Goal: Task Accomplishment & Management: Use online tool/utility

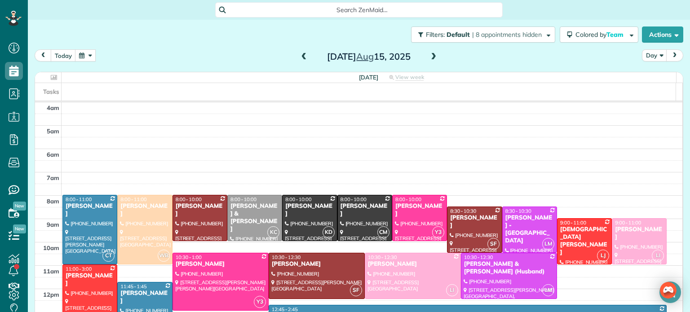
scroll to position [70, 0]
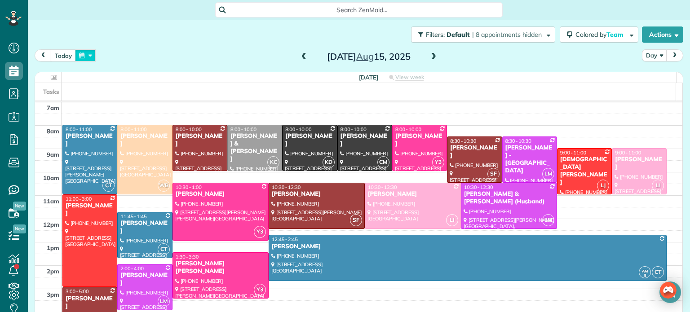
click at [86, 50] on button "button" at bounding box center [85, 55] width 21 height 12
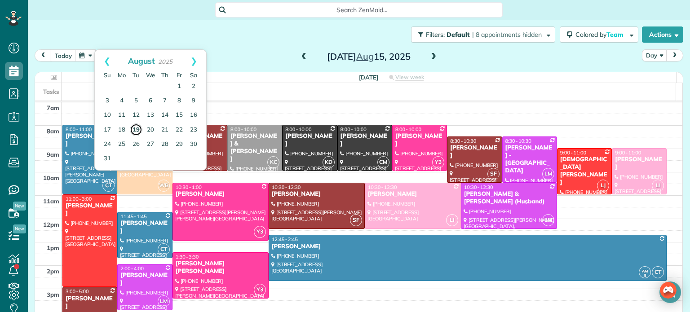
click at [131, 131] on link "19" at bounding box center [136, 130] width 13 height 13
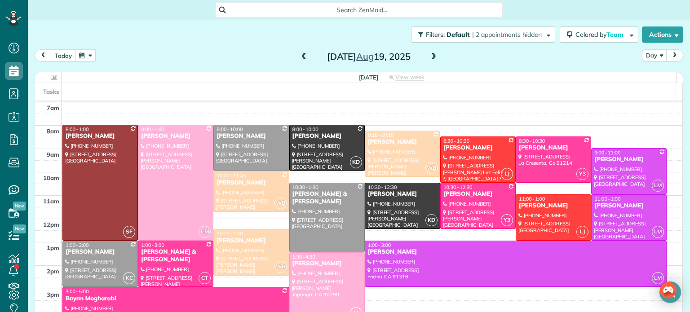
click at [122, 34] on div "Filters: Default | 2 appointments hidden Colored by Team Color by Cleaner Color…" at bounding box center [359, 35] width 663 height 30
click at [113, 40] on div "Filters: Default | 2 appointments hidden Colored by Team Color by Cleaner Color…" at bounding box center [359, 35] width 663 height 30
click at [152, 50] on div "today Day Tuesday Aug 19, 2025" at bounding box center [359, 57] width 649 height 17
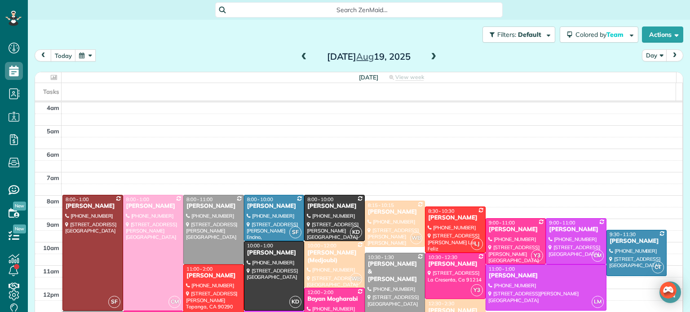
scroll to position [70, 0]
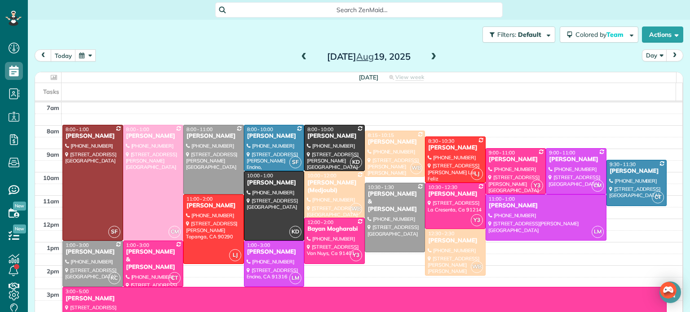
click at [429, 55] on span at bounding box center [434, 57] width 10 height 8
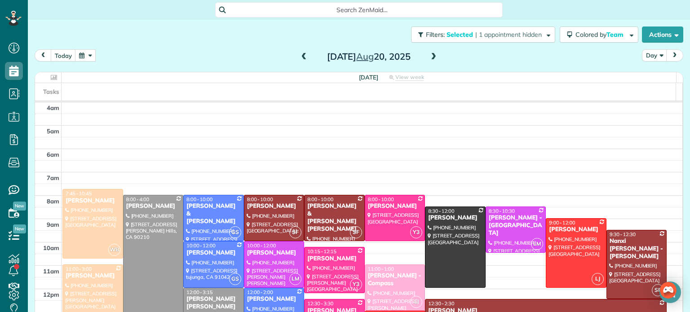
scroll to position [70, 0]
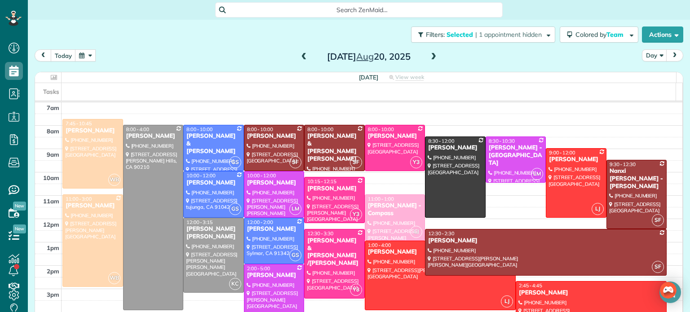
click at [429, 56] on span at bounding box center [434, 57] width 10 height 8
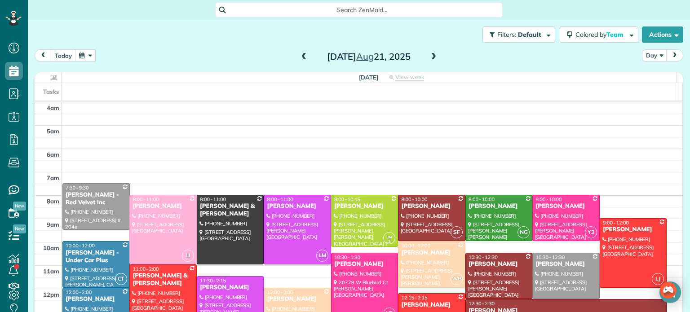
scroll to position [70, 0]
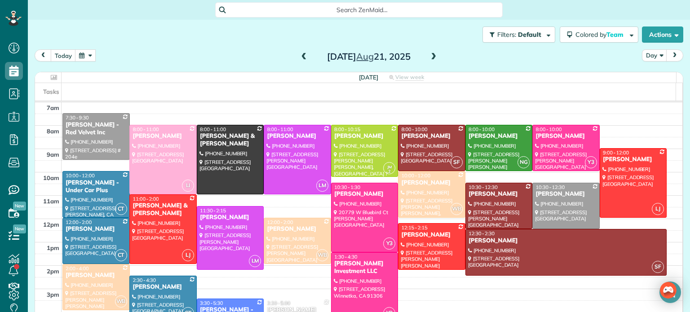
click at [432, 53] on span at bounding box center [434, 57] width 10 height 8
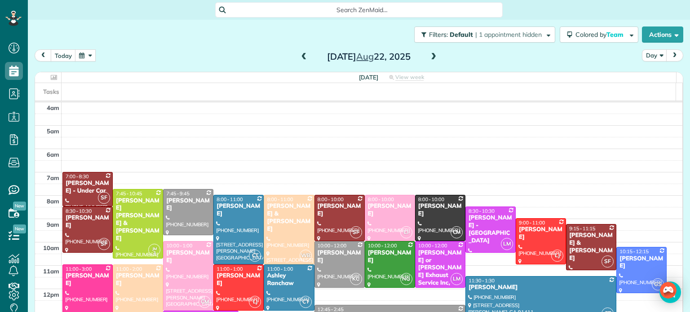
scroll to position [70, 0]
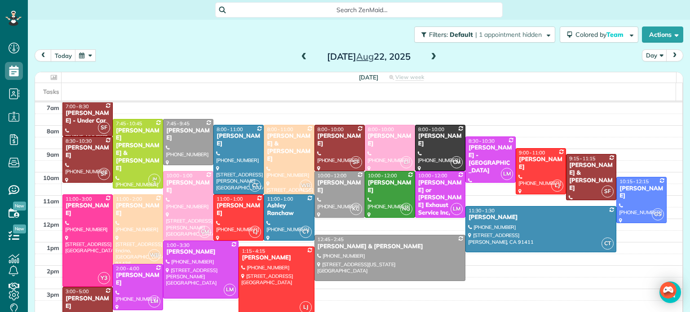
click at [430, 53] on span at bounding box center [434, 57] width 10 height 8
